Goal: Information Seeking & Learning: Learn about a topic

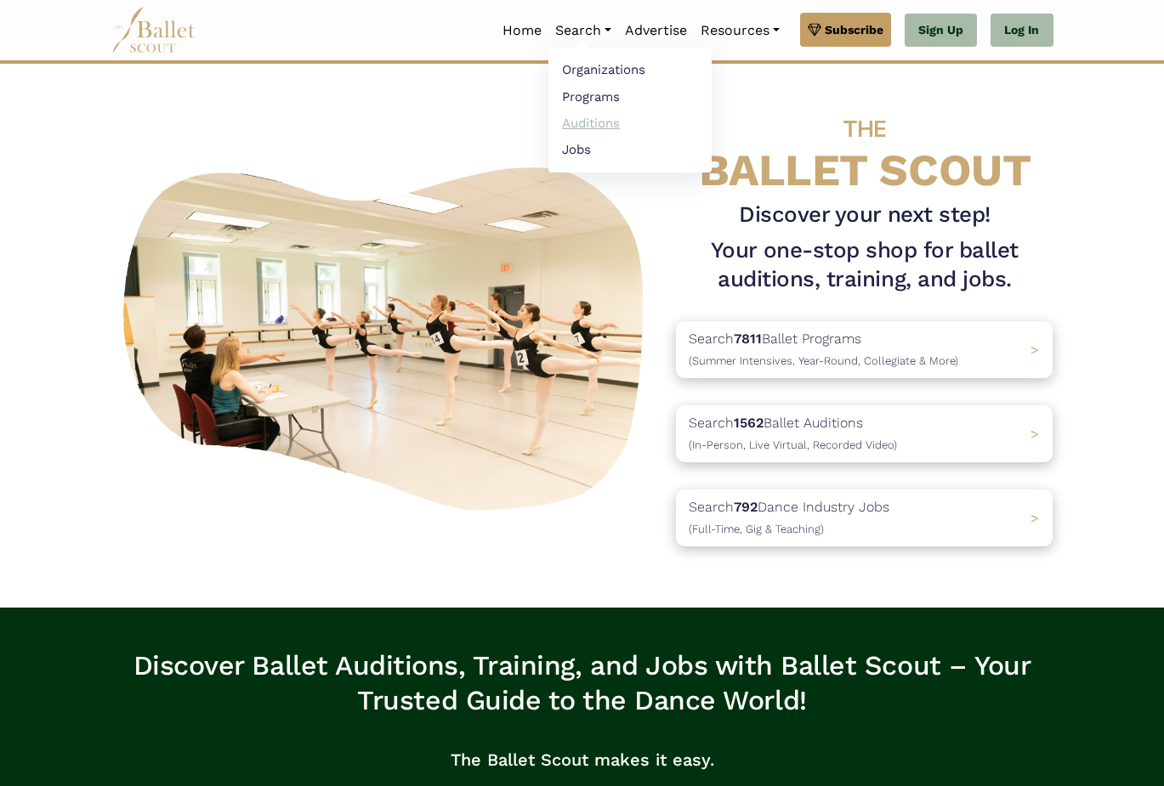
click at [588, 120] on link "Auditions" at bounding box center [629, 123] width 163 height 26
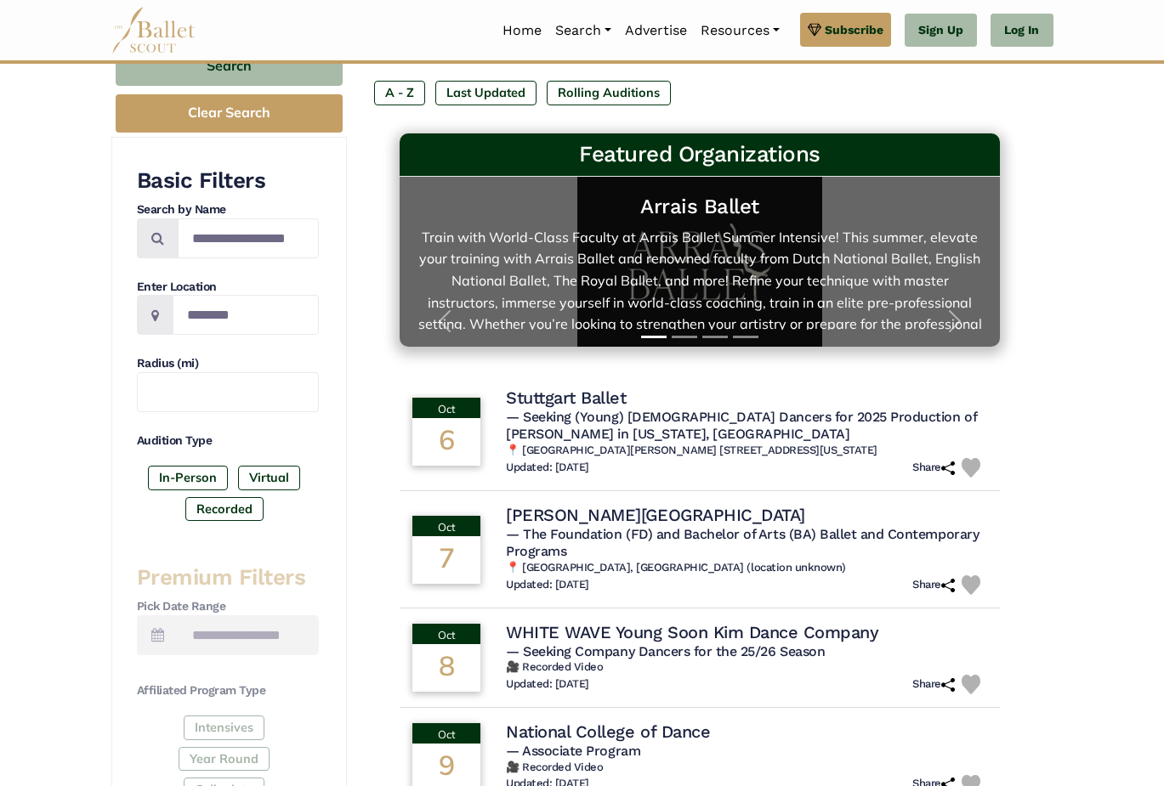
scroll to position [196, 0]
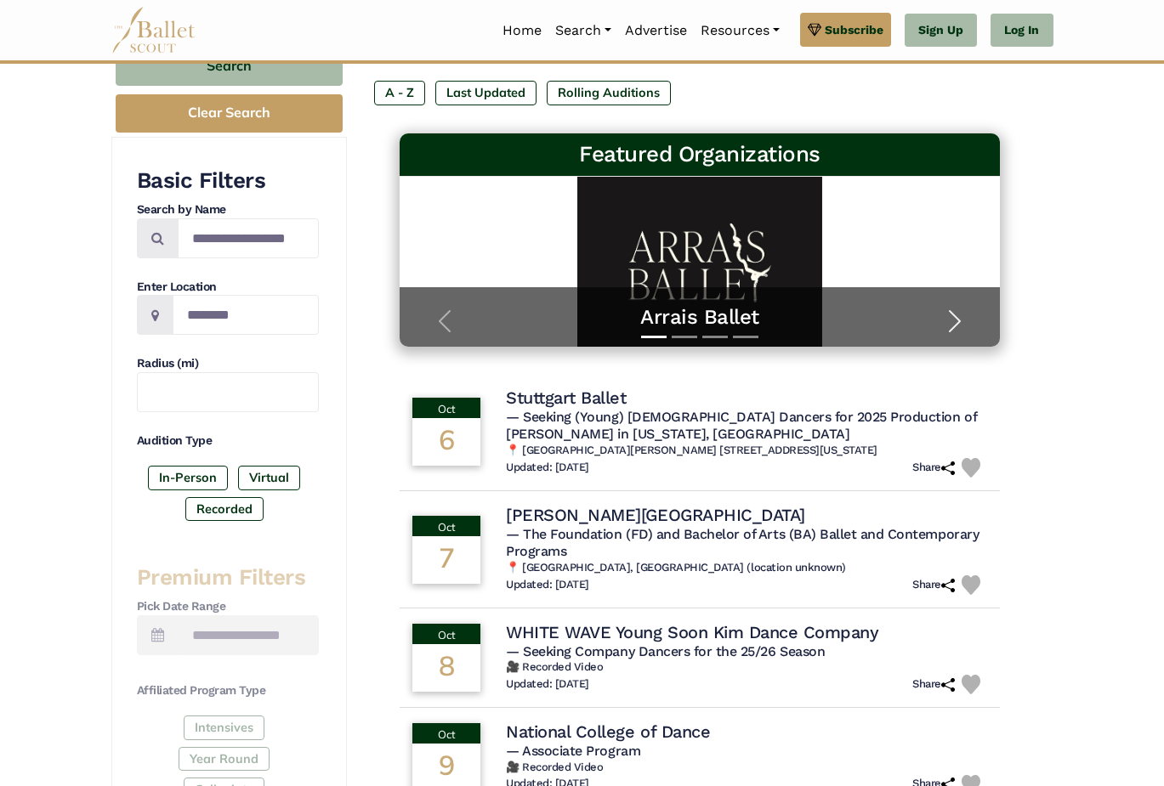
click at [957, 315] on span "button" at bounding box center [954, 321] width 27 height 27
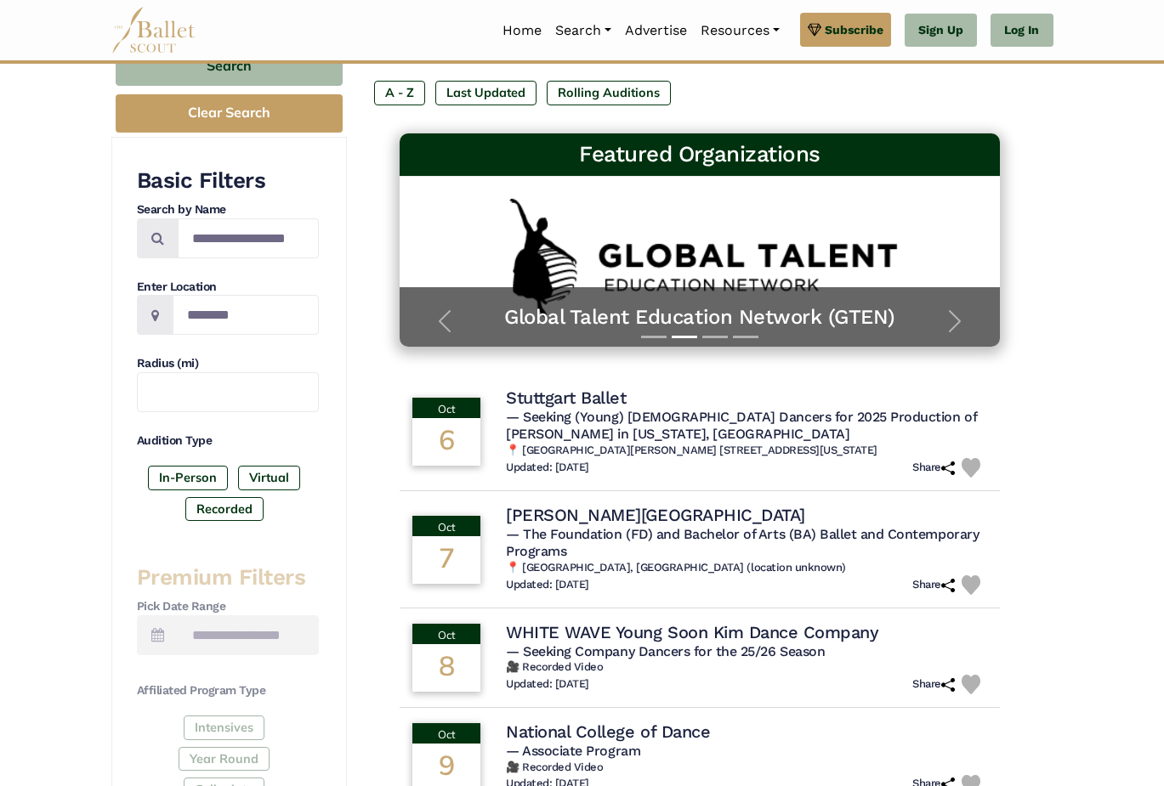
click at [237, 722] on div "Intensives Year Round Collegiate Post High School Adaptive Dance" at bounding box center [228, 793] width 182 height 155
click at [216, 724] on div "Intensives Year Round Collegiate Post High School Adaptive Dance" at bounding box center [228, 793] width 182 height 155
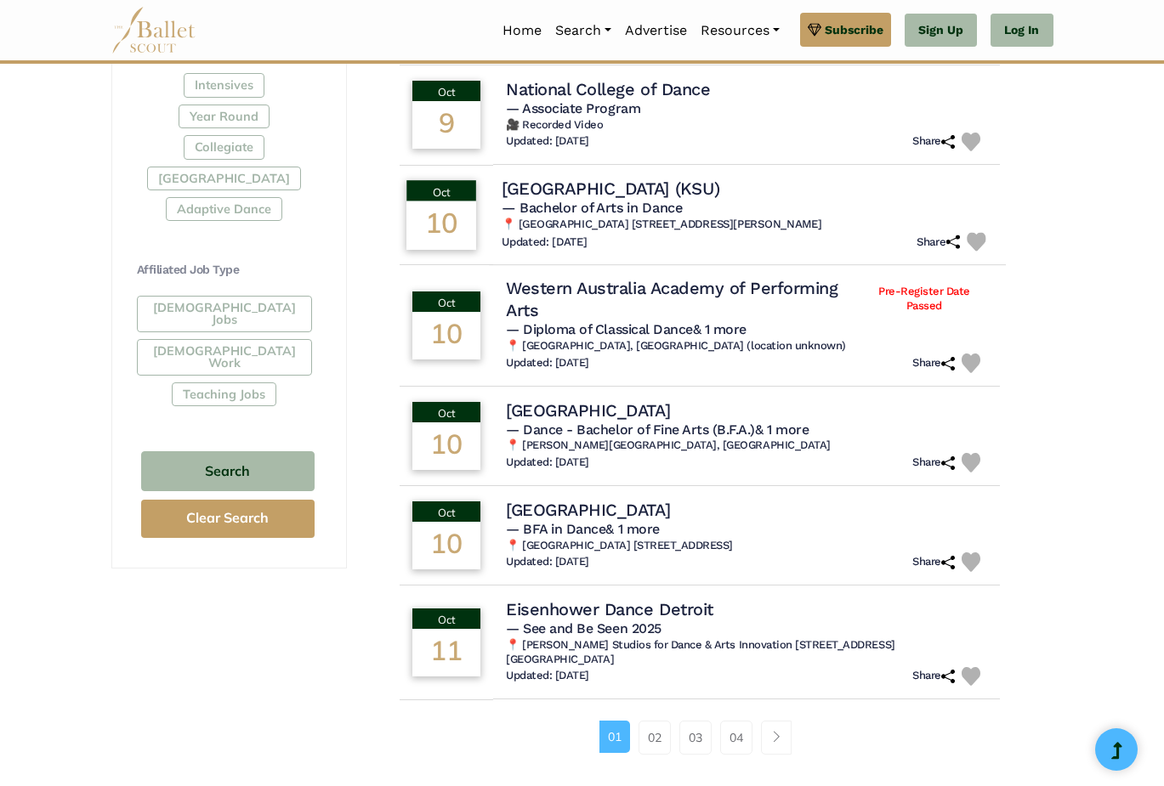
scroll to position [844, 0]
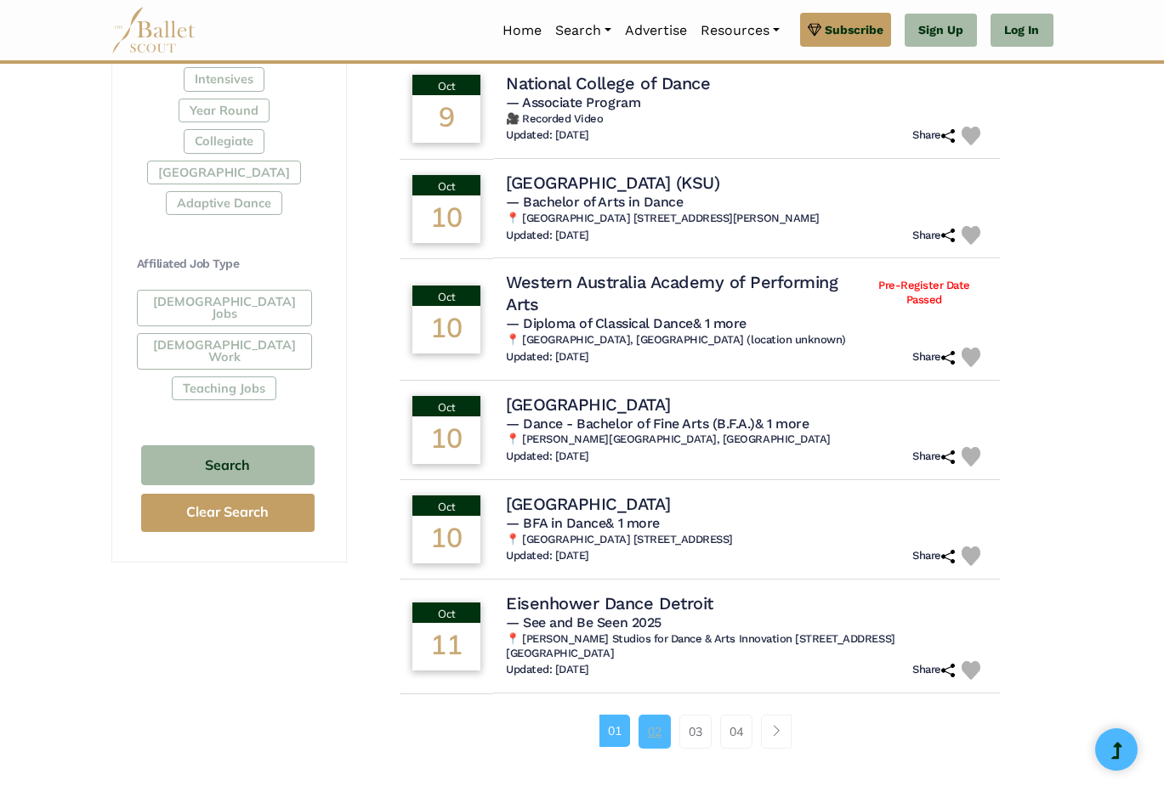
click at [647, 715] on link "02" at bounding box center [655, 732] width 32 height 34
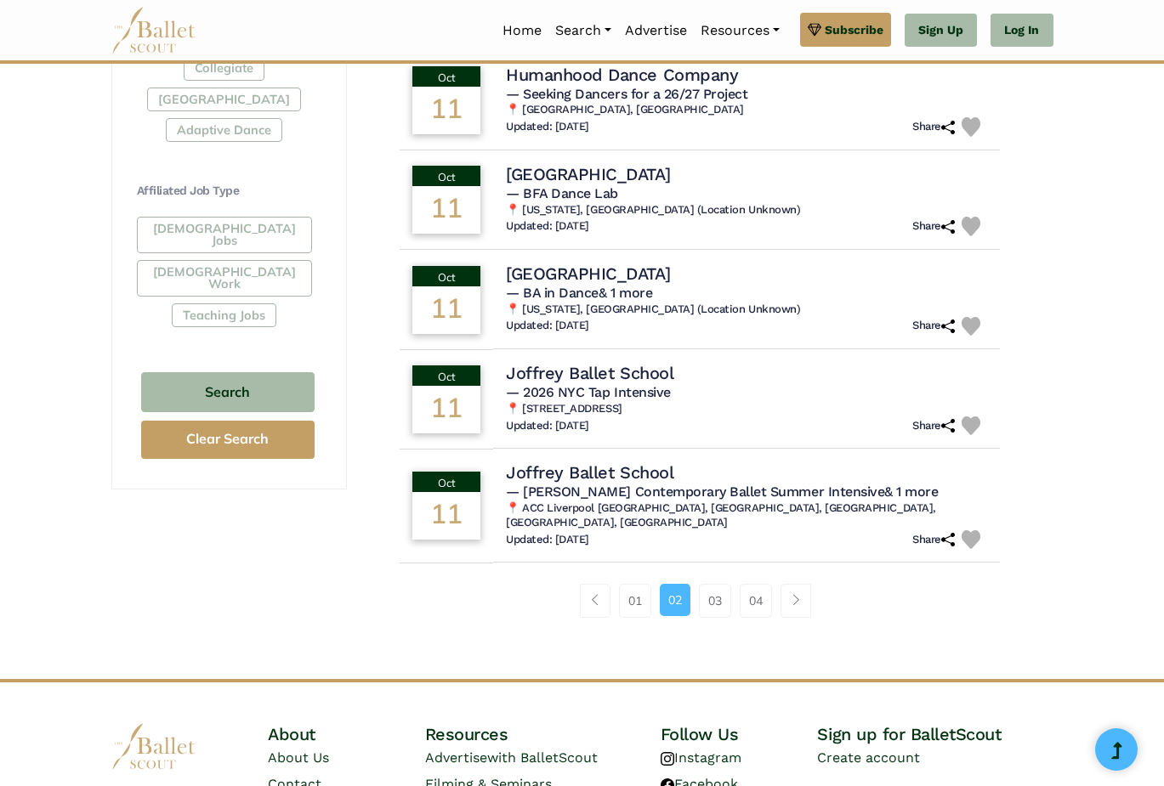
scroll to position [917, 0]
click at [712, 584] on link "03" at bounding box center [715, 601] width 32 height 34
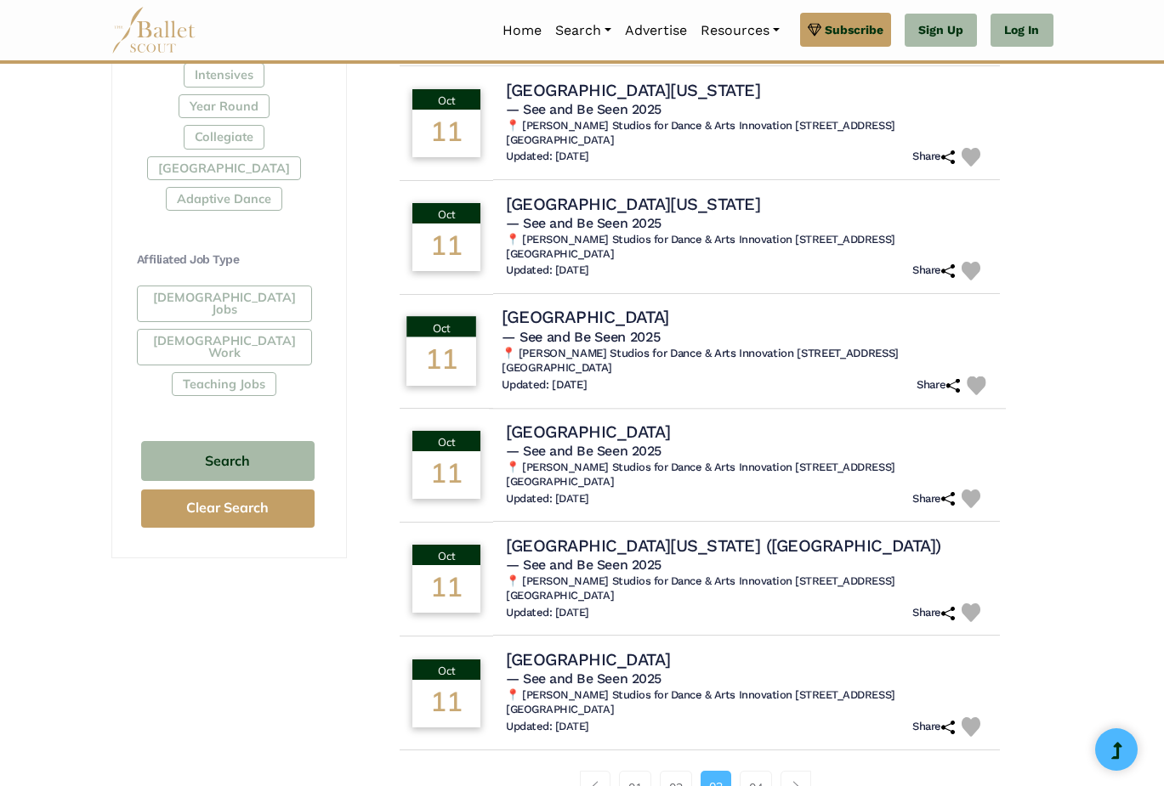
scroll to position [852, 0]
